Goal: Information Seeking & Learning: Learn about a topic

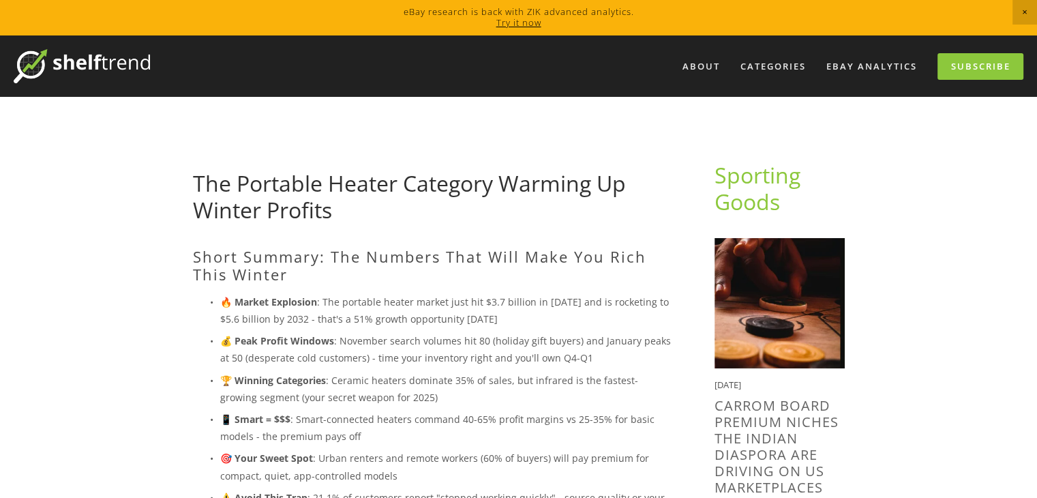
click at [305, 178] on link "The Portable Heater Category Warming Up Winter Profits" at bounding box center [409, 195] width 433 height 55
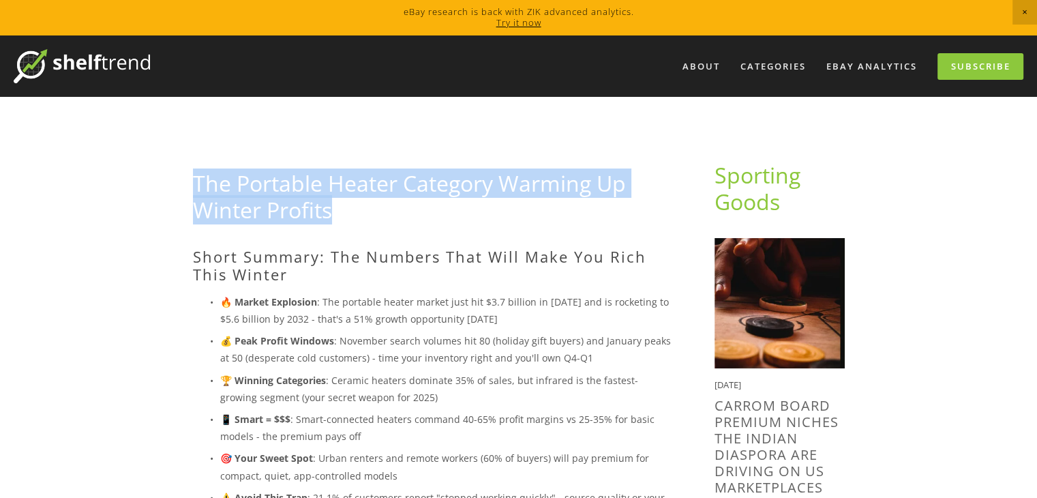
drag, startPoint x: 180, startPoint y: 177, endPoint x: 365, endPoint y: 208, distance: 187.9
copy link "The Portable Heater Category Warming Up Winter Profits"
